Goal: Communication & Community: Answer question/provide support

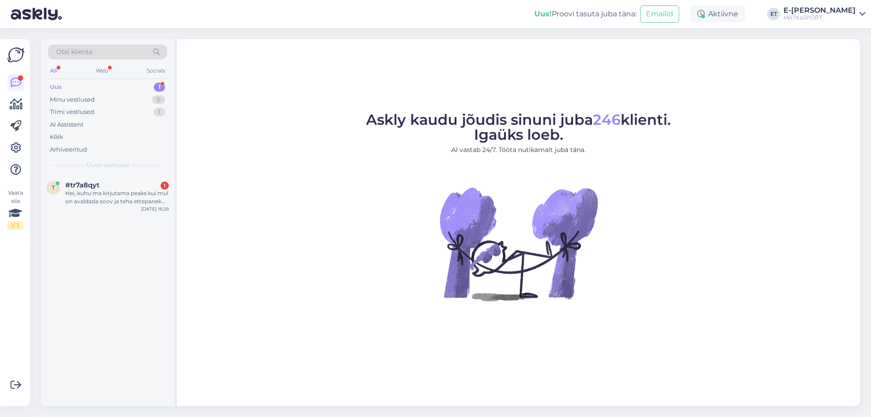
click at [98, 196] on div "Hei, kuhu ma kirjutama peaks kui mul on avaldada soov ja teha ettepanek koostöö…" at bounding box center [116, 197] width 103 height 16
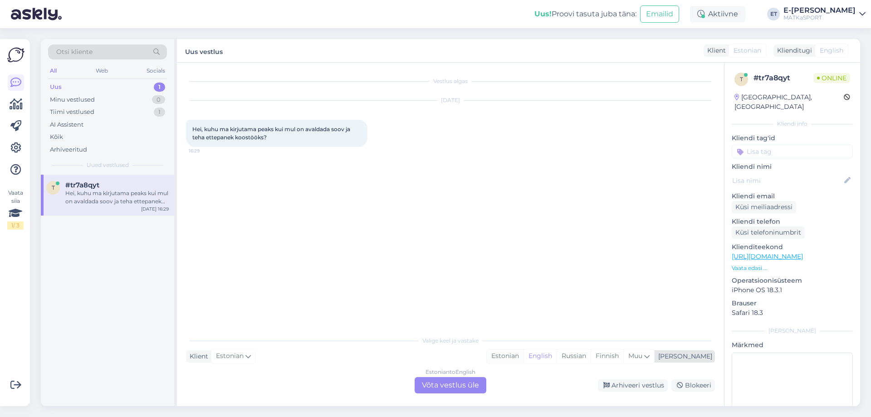
click at [524, 360] on div "Estonian" at bounding box center [505, 356] width 37 height 14
click at [456, 388] on div "Estonian to Estonian Võta vestlus üle" at bounding box center [451, 385] width 72 height 16
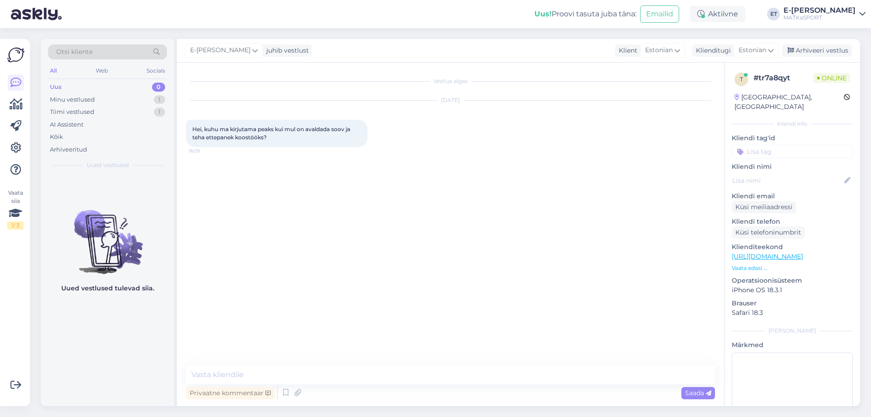
click at [357, 364] on div "Vestlus algas Sep 28 2025 Hei, kuhu ma kirjutama peaks kui mul on avaldada soov…" at bounding box center [450, 234] width 547 height 343
click at [353, 365] on textarea at bounding box center [450, 374] width 529 height 19
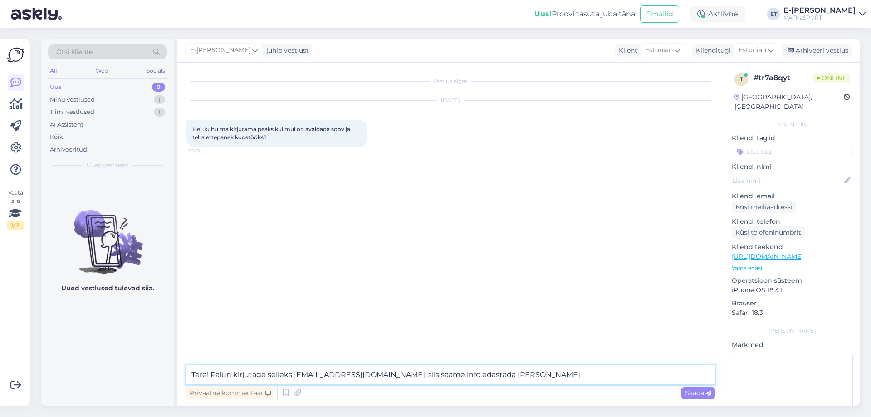
drag, startPoint x: 494, startPoint y: 373, endPoint x: 368, endPoint y: 380, distance: 126.3
click at [368, 380] on textarea "Tere! Palun kirjutage selleks info@matkasport.ee, siis saame info edastada vast…" at bounding box center [450, 374] width 529 height 19
type textarea "Tere! Palun kirjutage selleks info@matkasport.ee."
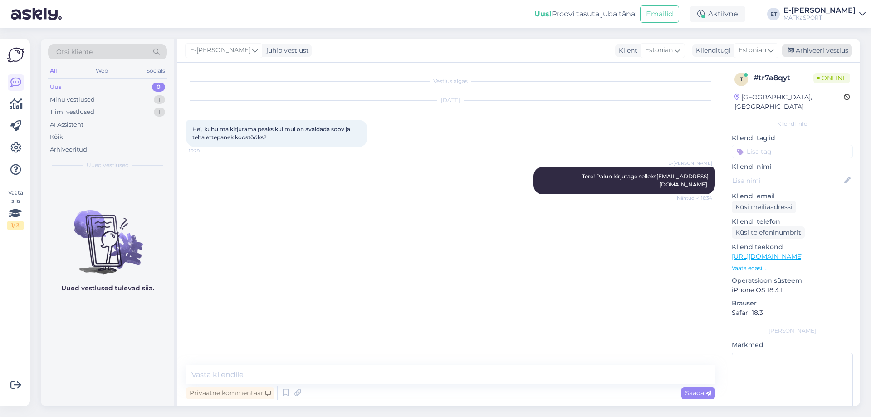
click at [833, 50] on div "Arhiveeri vestlus" at bounding box center [817, 50] width 70 height 12
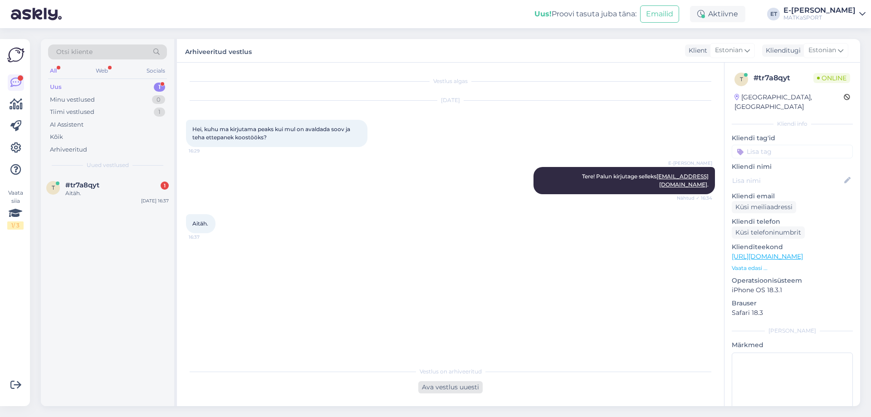
click at [461, 387] on div "Ava vestlus uuesti" at bounding box center [450, 387] width 64 height 12
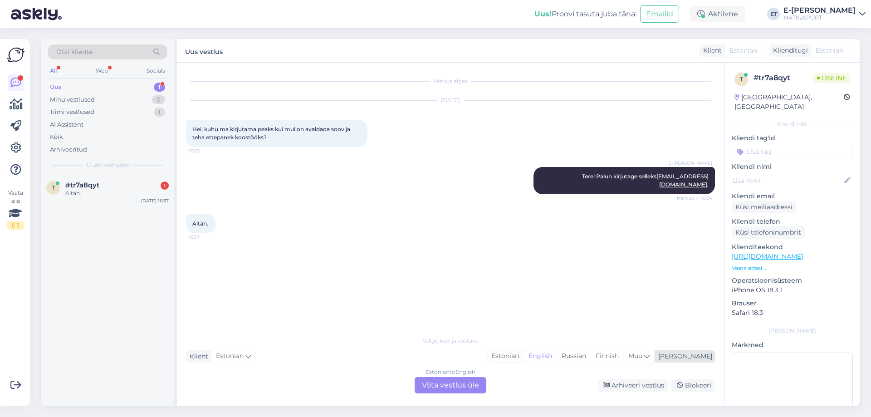
click at [524, 355] on div "Estonian" at bounding box center [505, 356] width 37 height 14
click at [453, 388] on div "Estonian to Estonian Võta vestlus üle" at bounding box center [451, 385] width 72 height 16
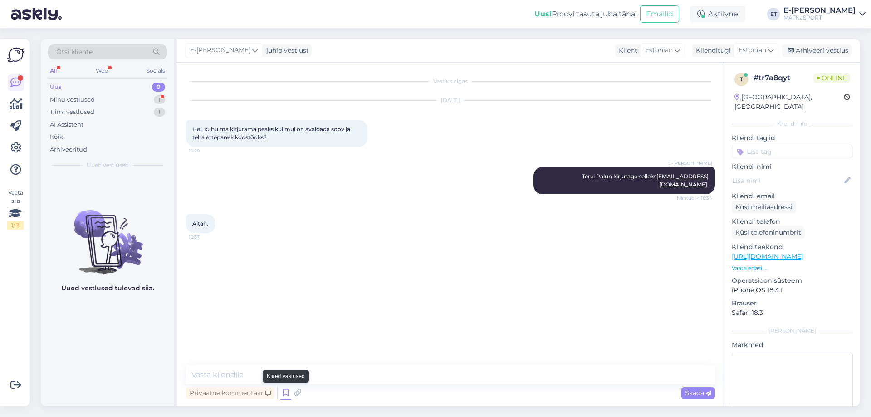
click at [285, 389] on icon at bounding box center [285, 393] width 11 height 14
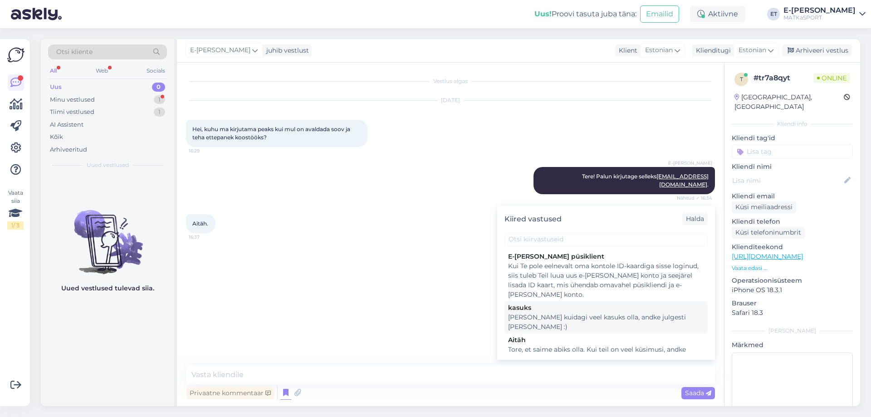
click at [522, 309] on div "kasuks" at bounding box center [606, 308] width 196 height 10
type textarea "Kui saame kuidagi veel kasuks olla, andke julgesti märku :)"
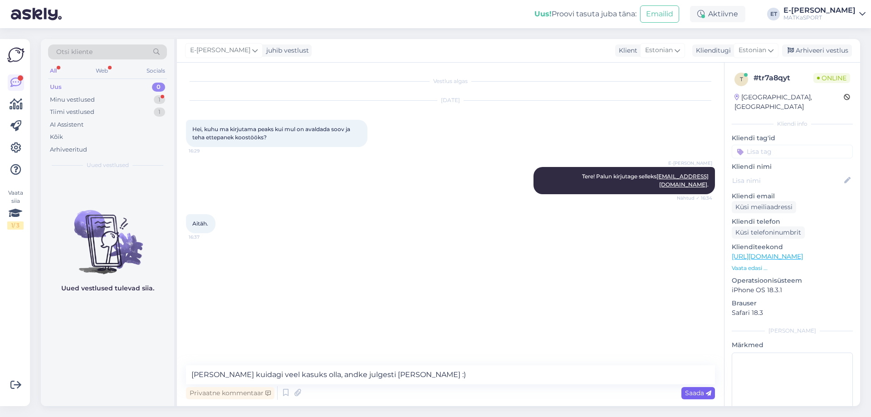
click at [704, 395] on span "Saada" at bounding box center [698, 393] width 26 height 8
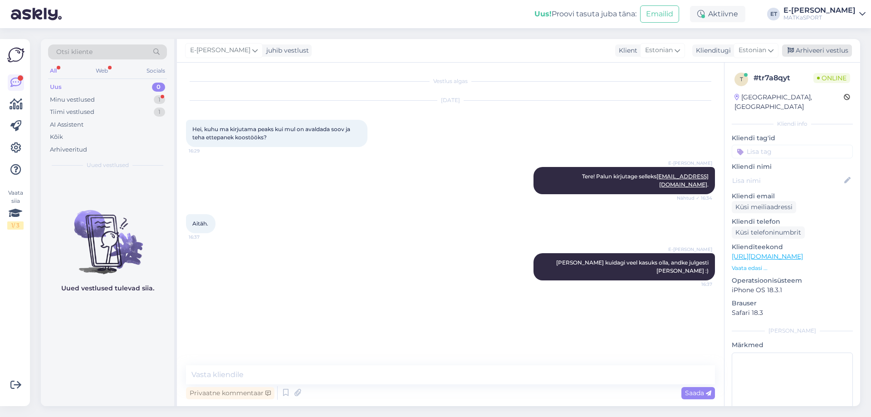
click at [817, 46] on div "Arhiveeri vestlus" at bounding box center [817, 50] width 70 height 12
